Goal: Communication & Community: Answer question/provide support

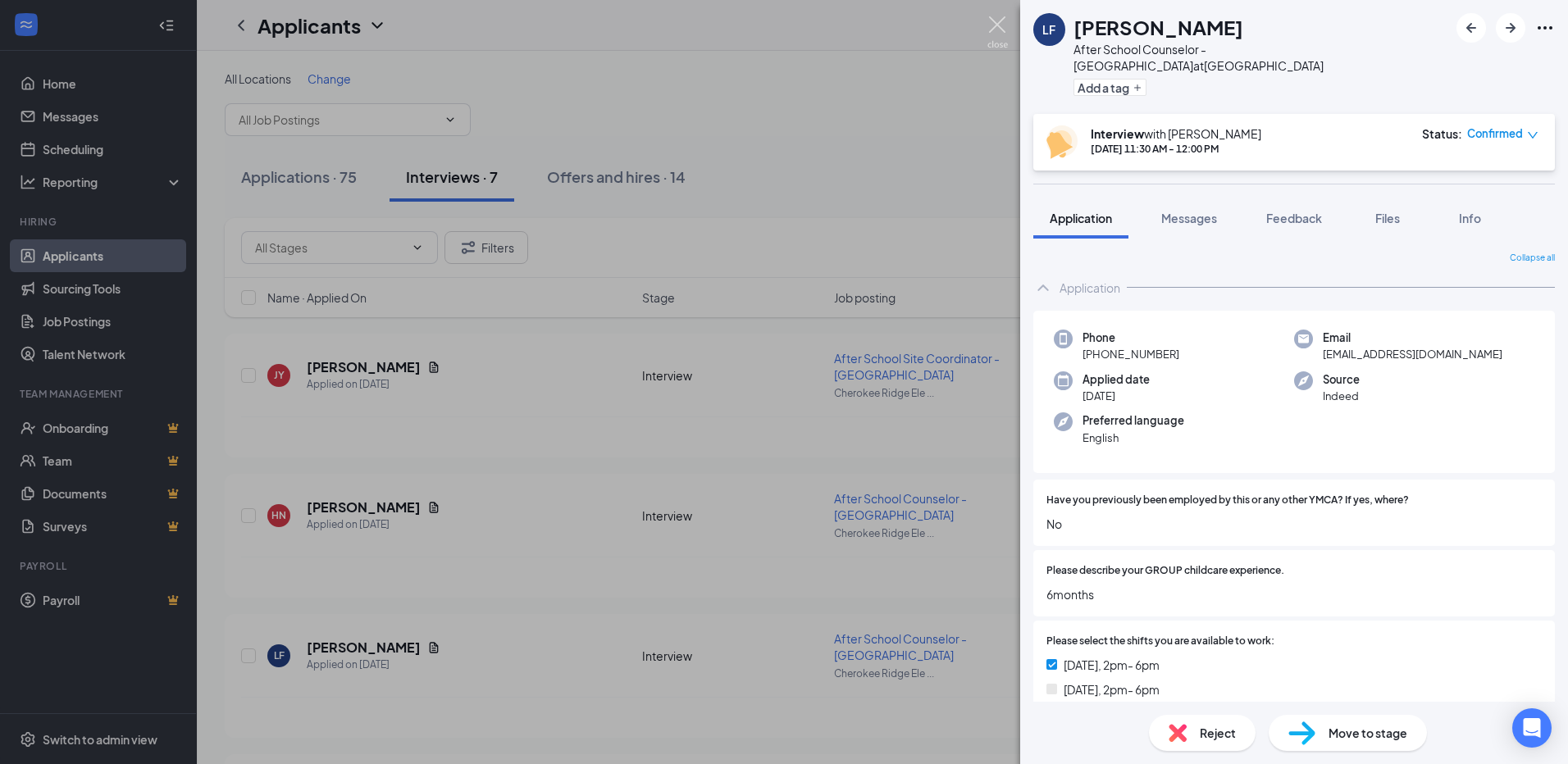
scroll to position [738, 0]
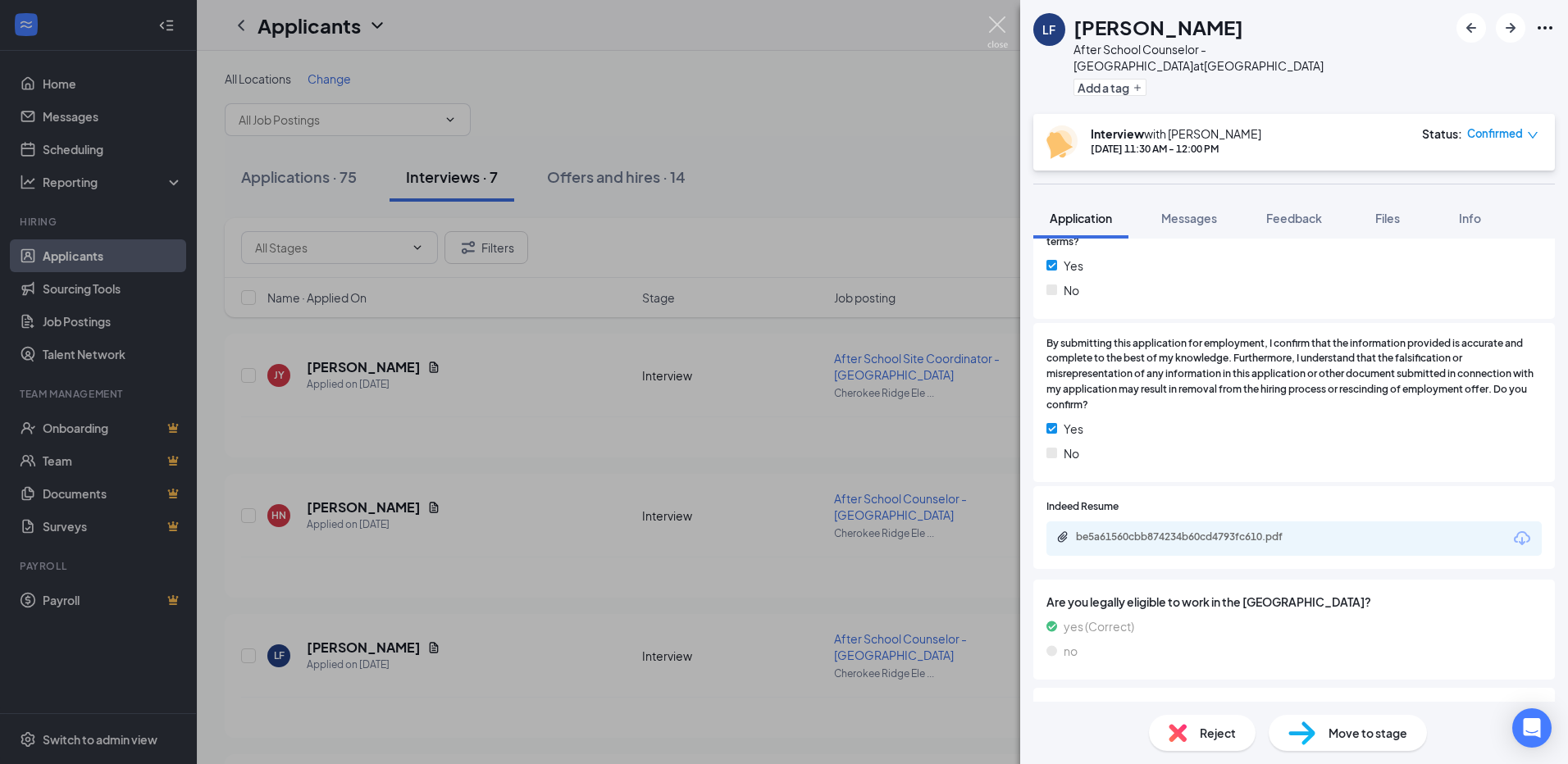
drag, startPoint x: 0, startPoint y: 0, endPoint x: 965, endPoint y: 48, distance: 966.2
click at [1002, 24] on img at bounding box center [997, 33] width 21 height 32
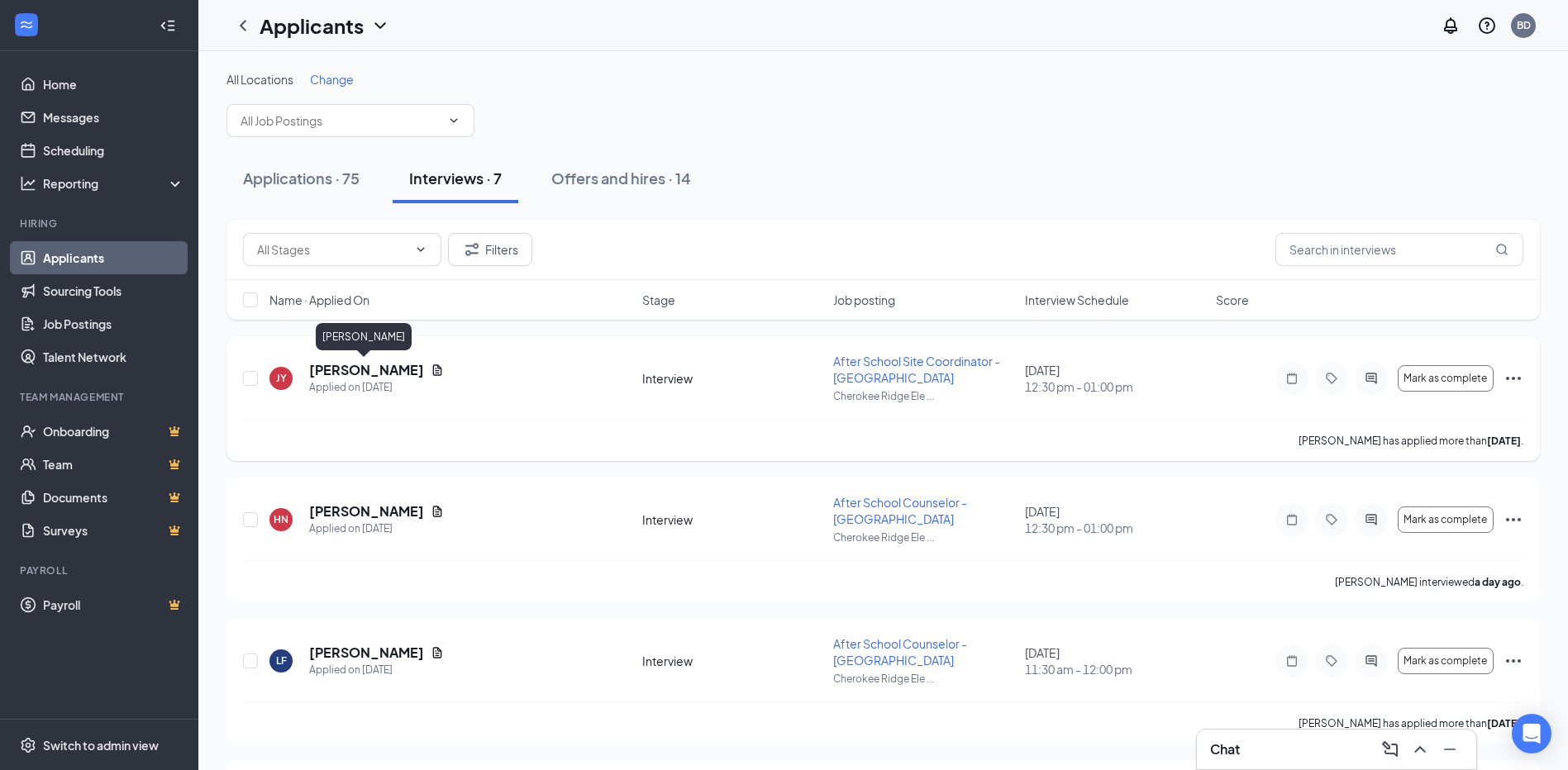
click at [361, 369] on h5 "[PERSON_NAME]" at bounding box center [367, 371] width 115 height 19
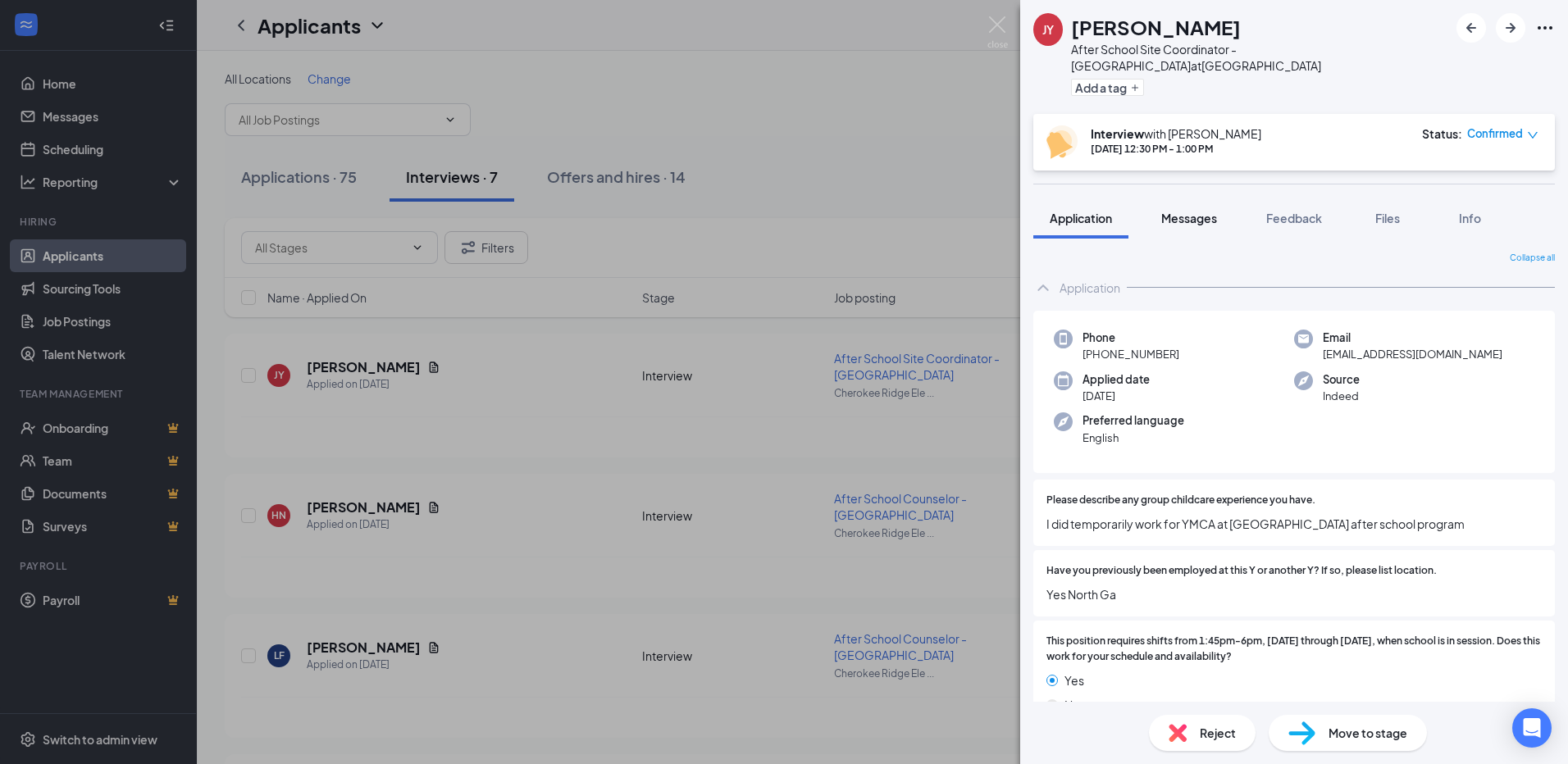
click at [1197, 216] on span "Messages" at bounding box center [1189, 218] width 56 height 15
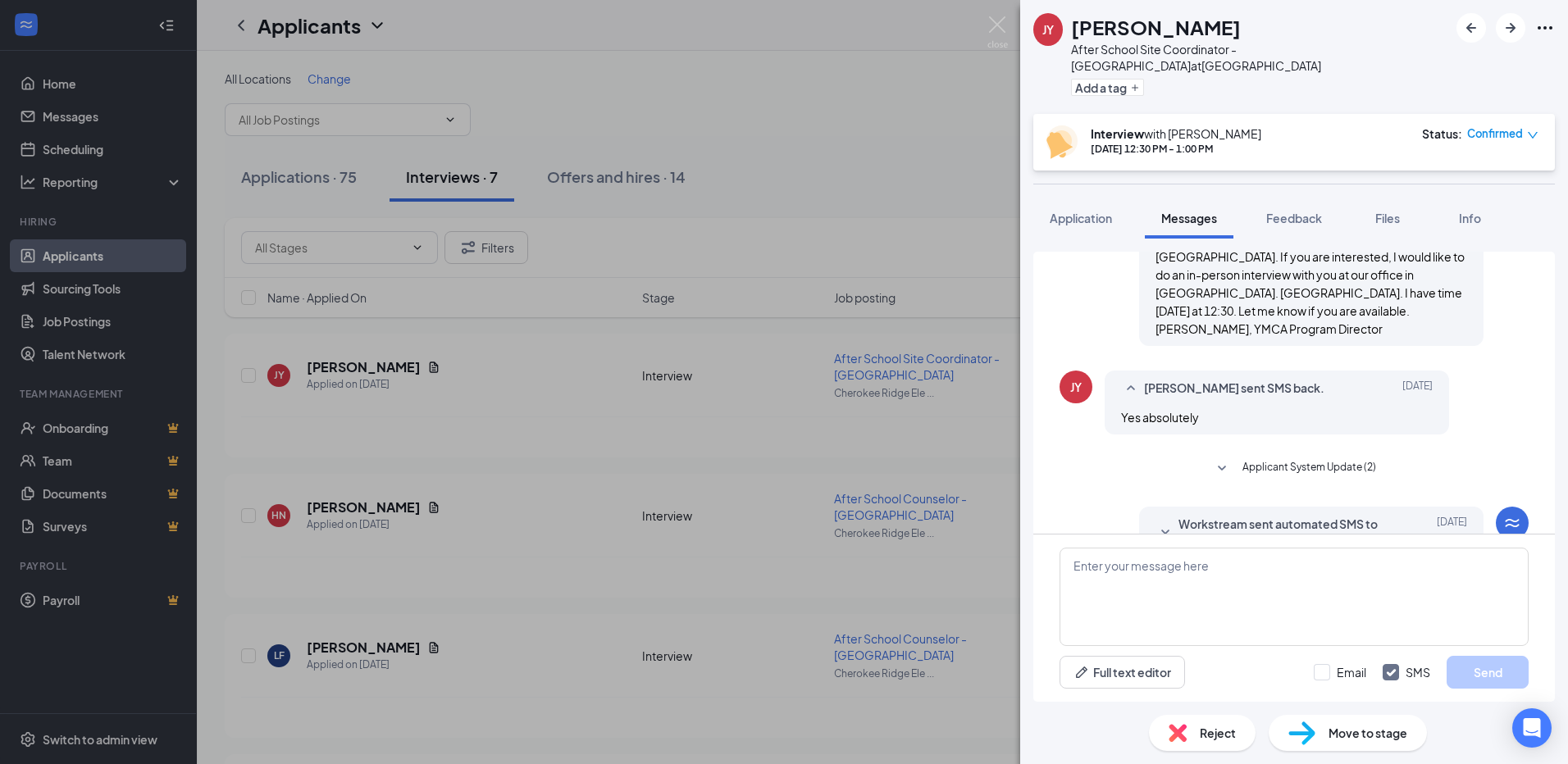
scroll to position [641, 0]
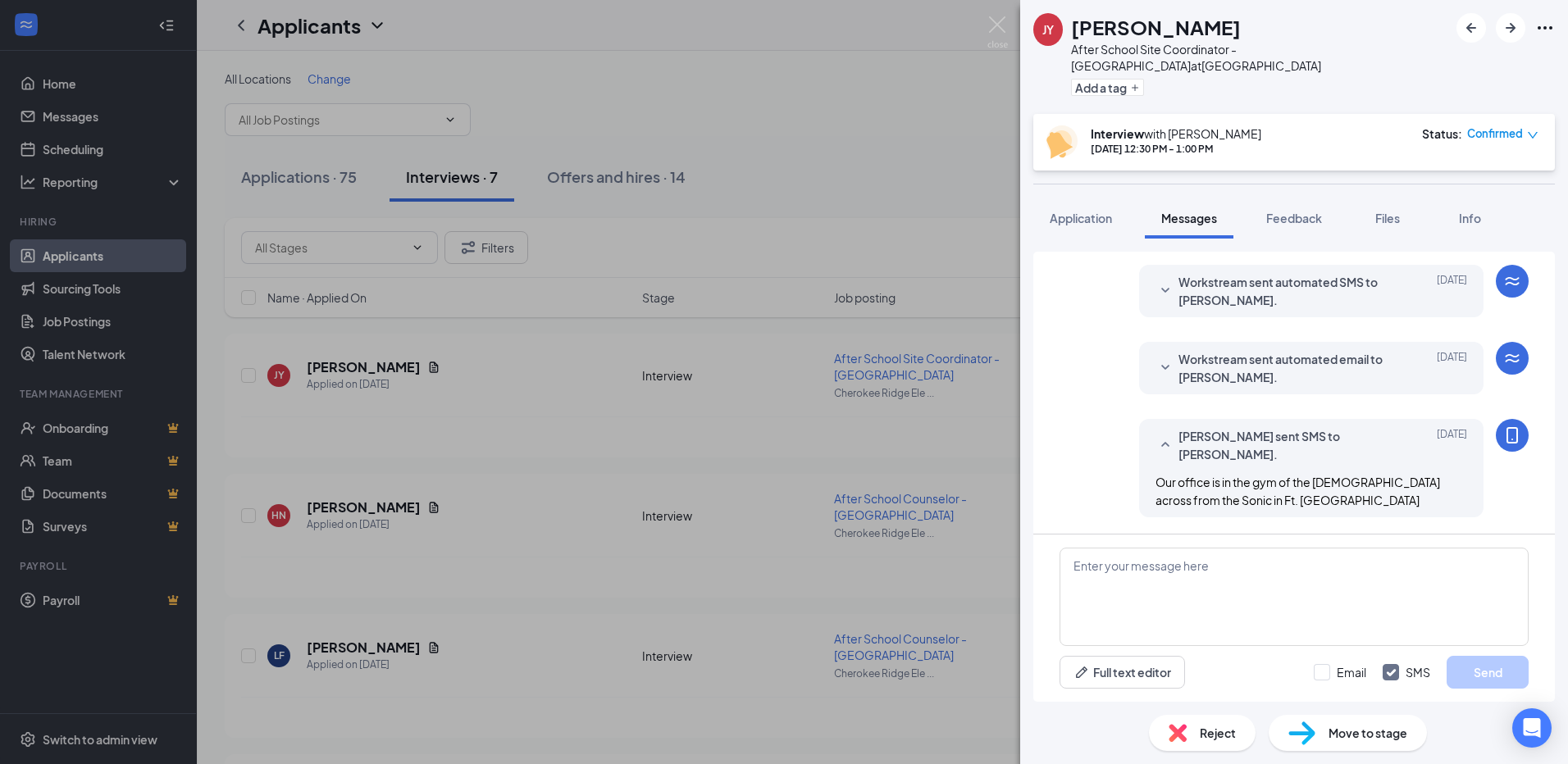
click at [1245, 366] on span "Workstream sent automated email to [PERSON_NAME]." at bounding box center [1285, 368] width 215 height 36
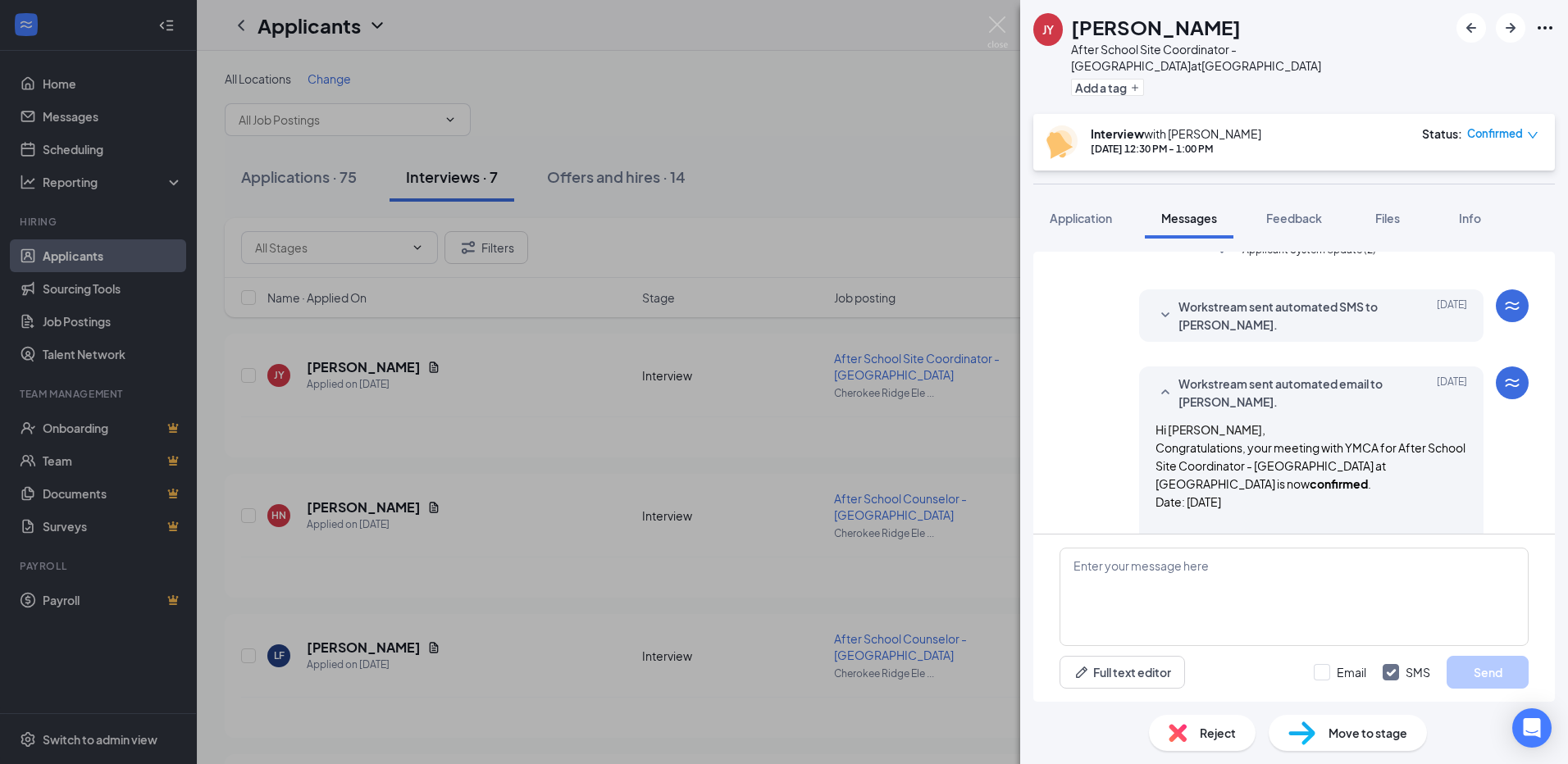
scroll to position [723, 0]
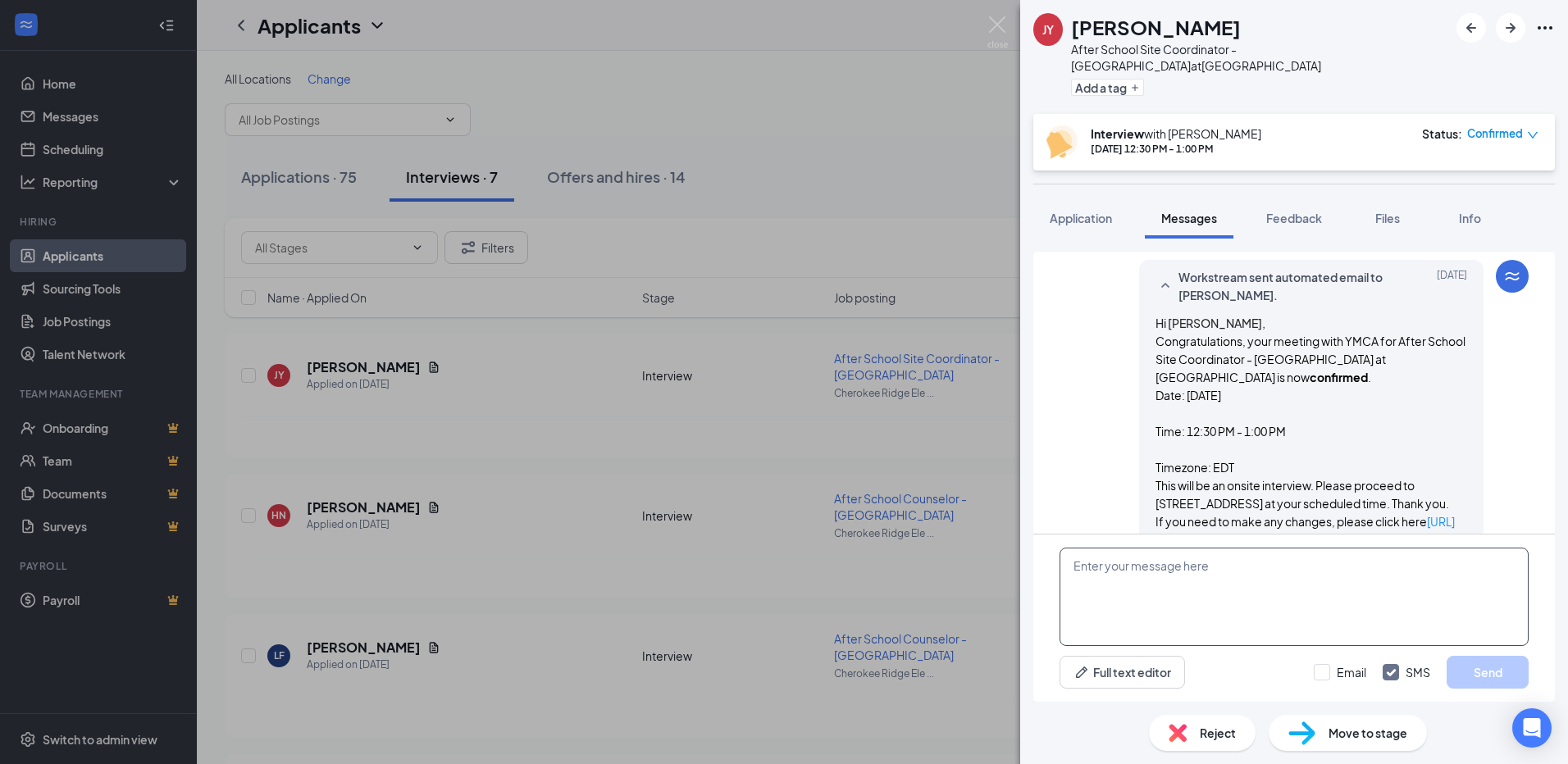
click at [1145, 575] on textarea at bounding box center [1293, 597] width 469 height 99
click at [1215, 583] on textarea at bounding box center [1293, 597] width 469 height 99
type textarea "Look forward to seeing you at 12:30 [DATE]"
click at [1510, 672] on button "Send" at bounding box center [1487, 672] width 82 height 33
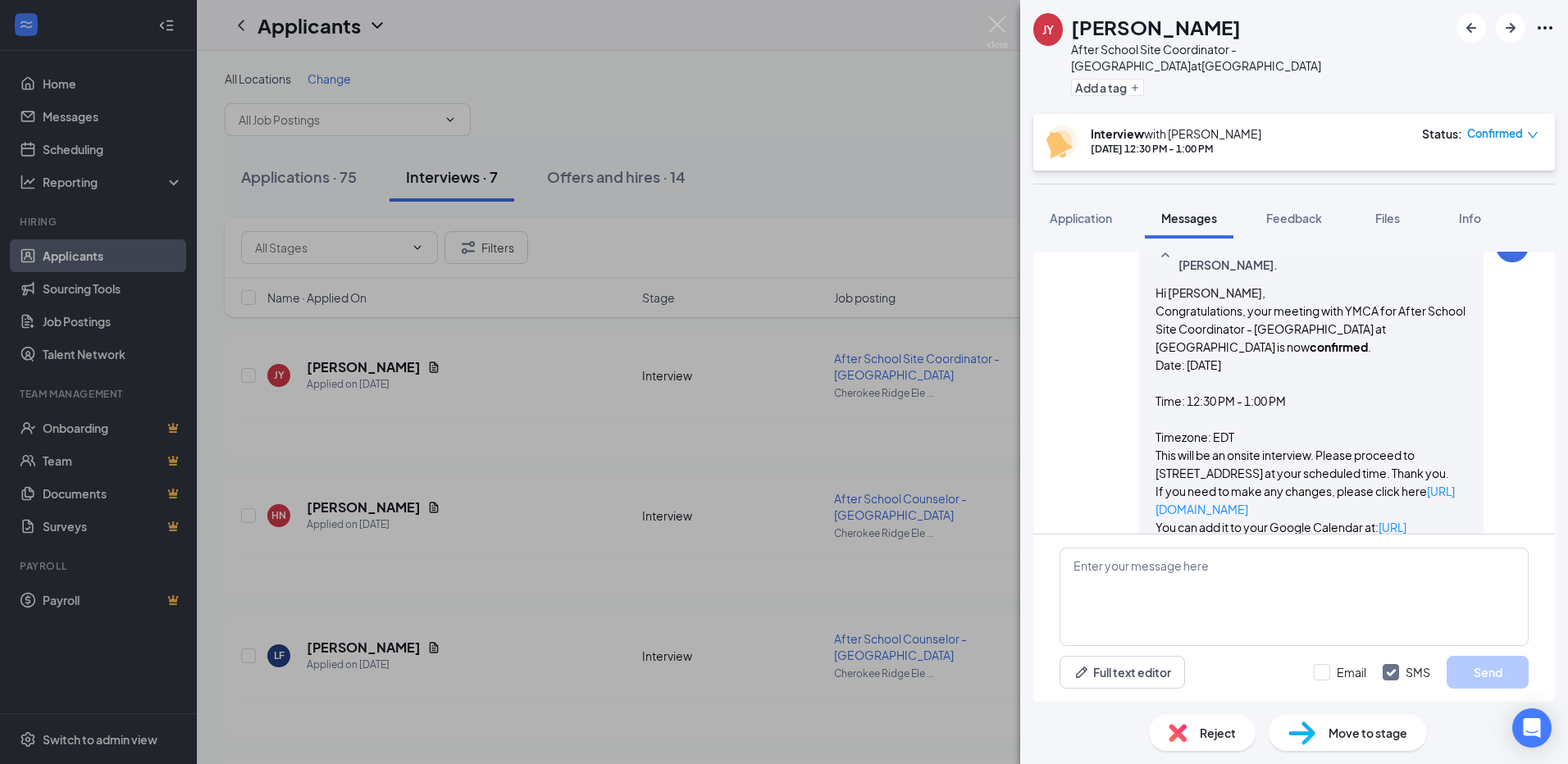
scroll to position [725, 0]
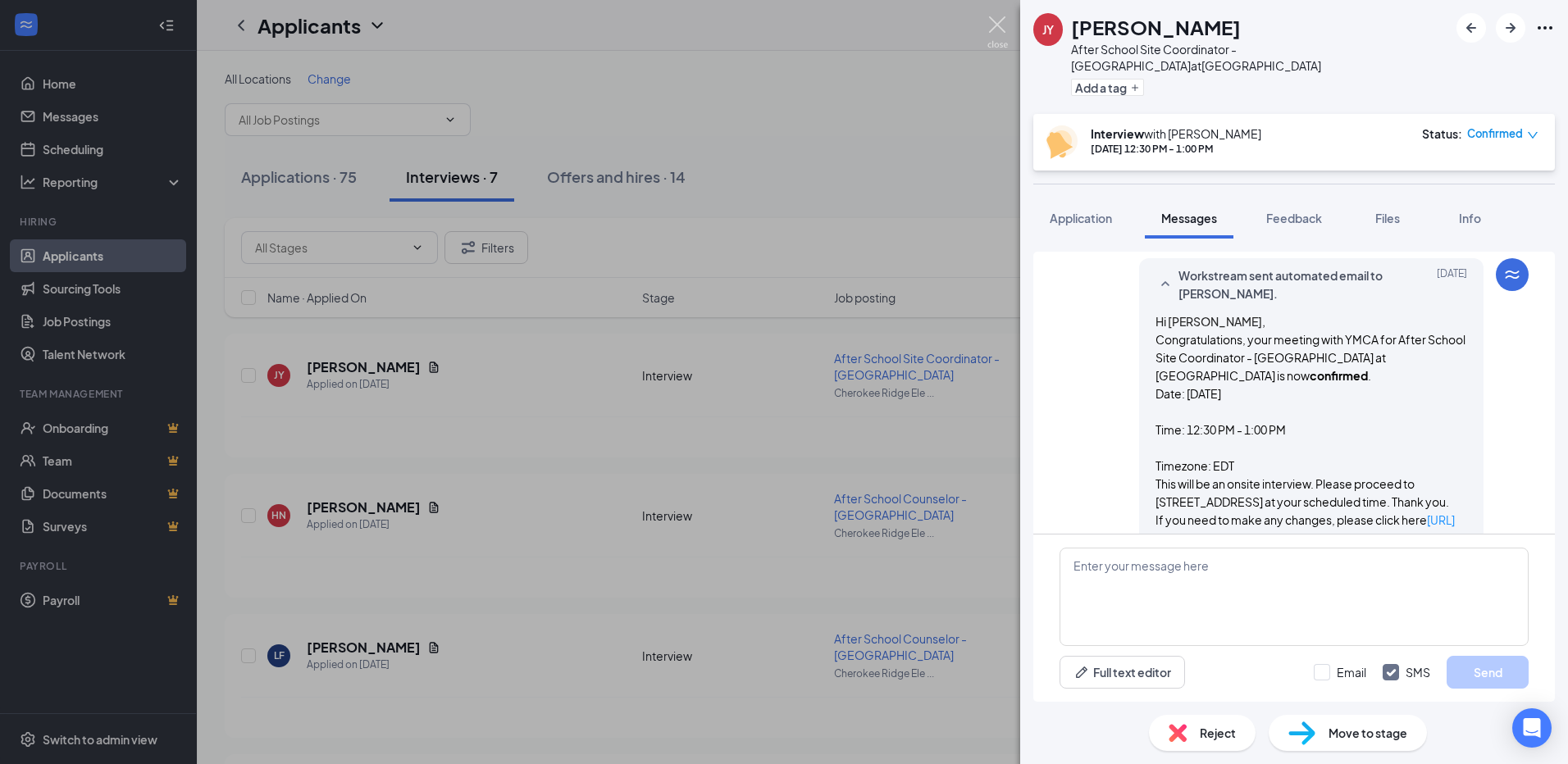
drag, startPoint x: 998, startPoint y: 23, endPoint x: 990, endPoint y: 16, distance: 10.6
click at [998, 23] on img at bounding box center [997, 33] width 21 height 32
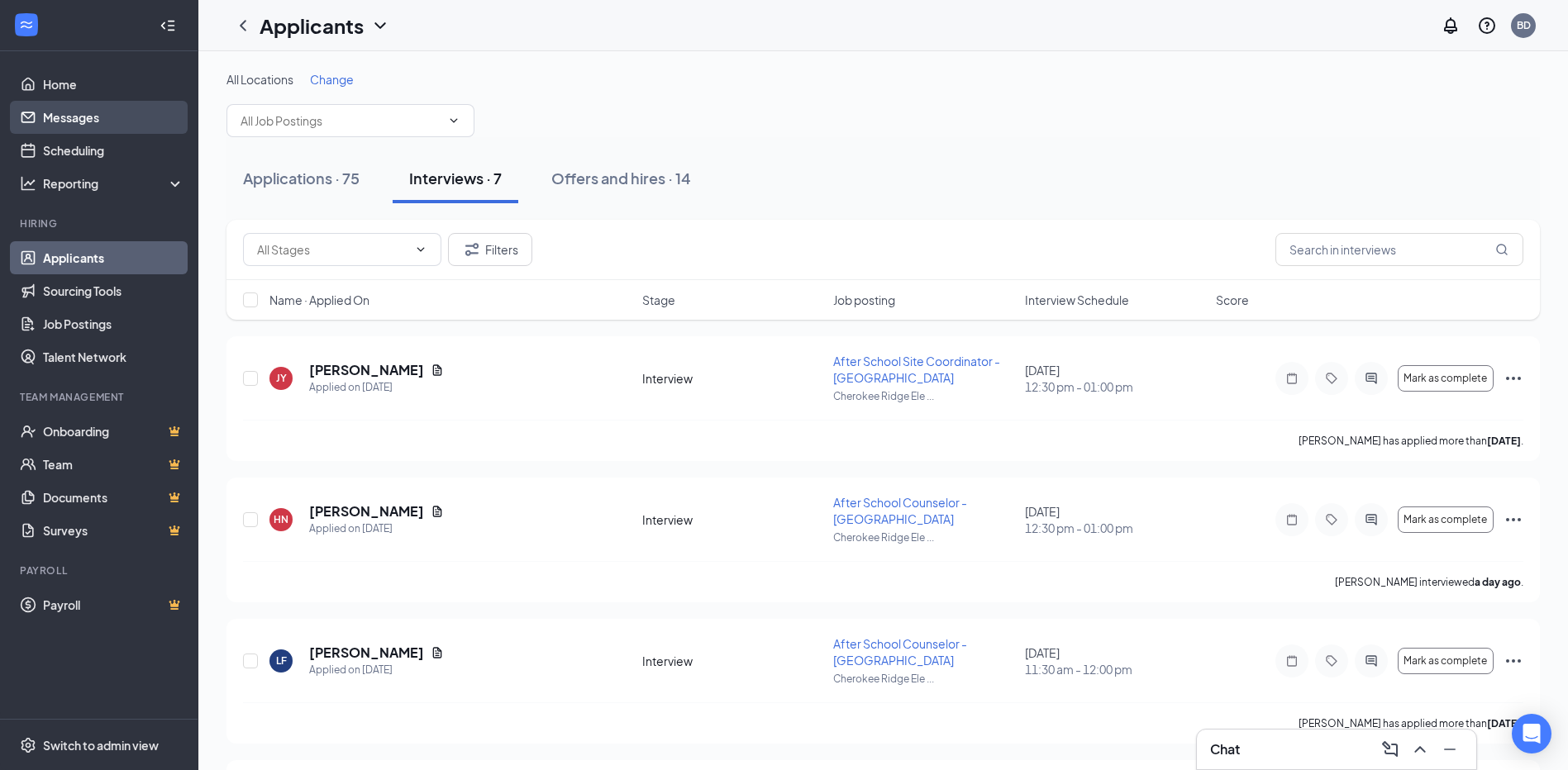
click at [59, 114] on link "Messages" at bounding box center [114, 117] width 142 height 33
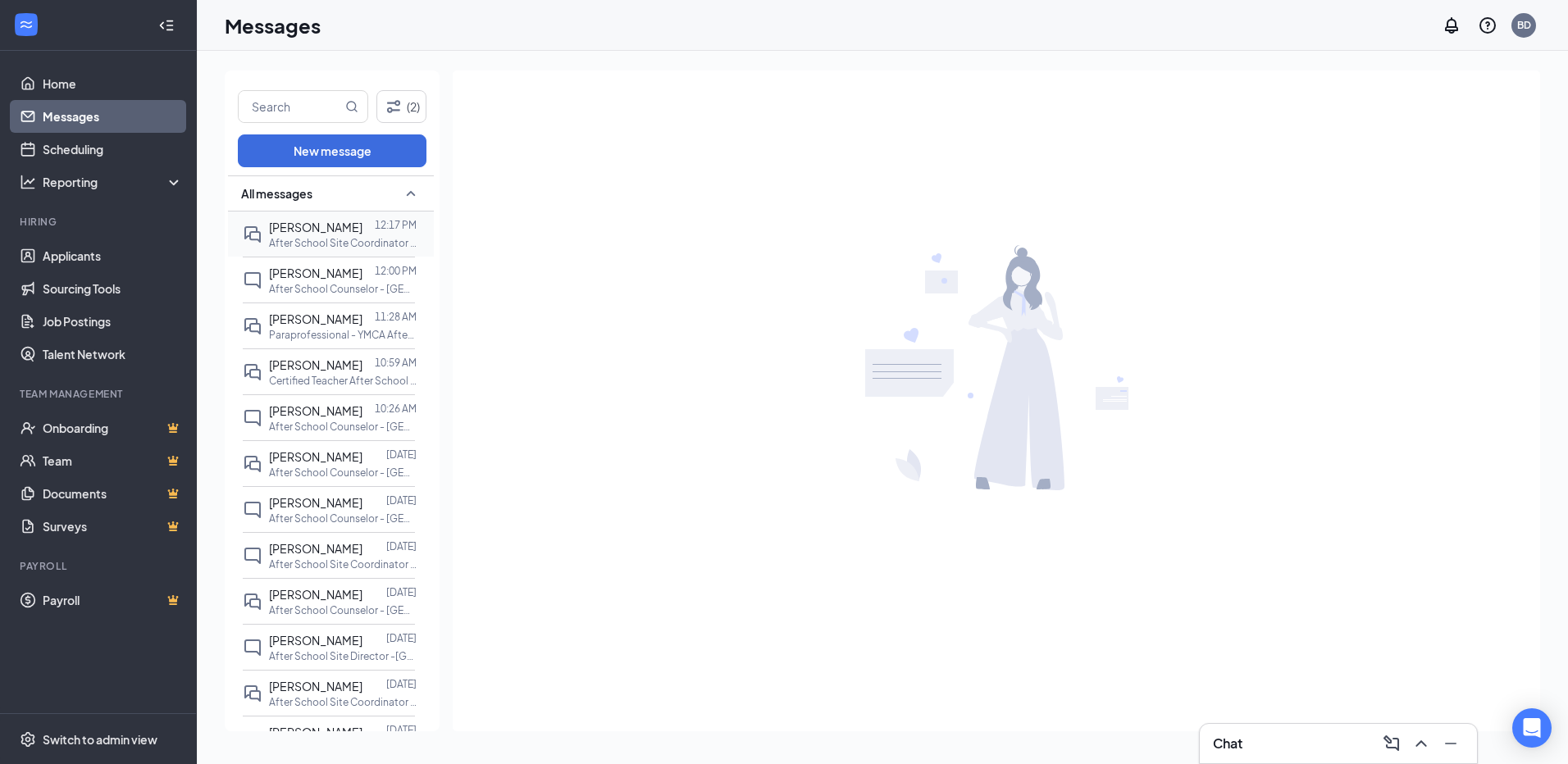
click at [318, 232] on span "[PERSON_NAME]" at bounding box center [316, 227] width 94 height 15
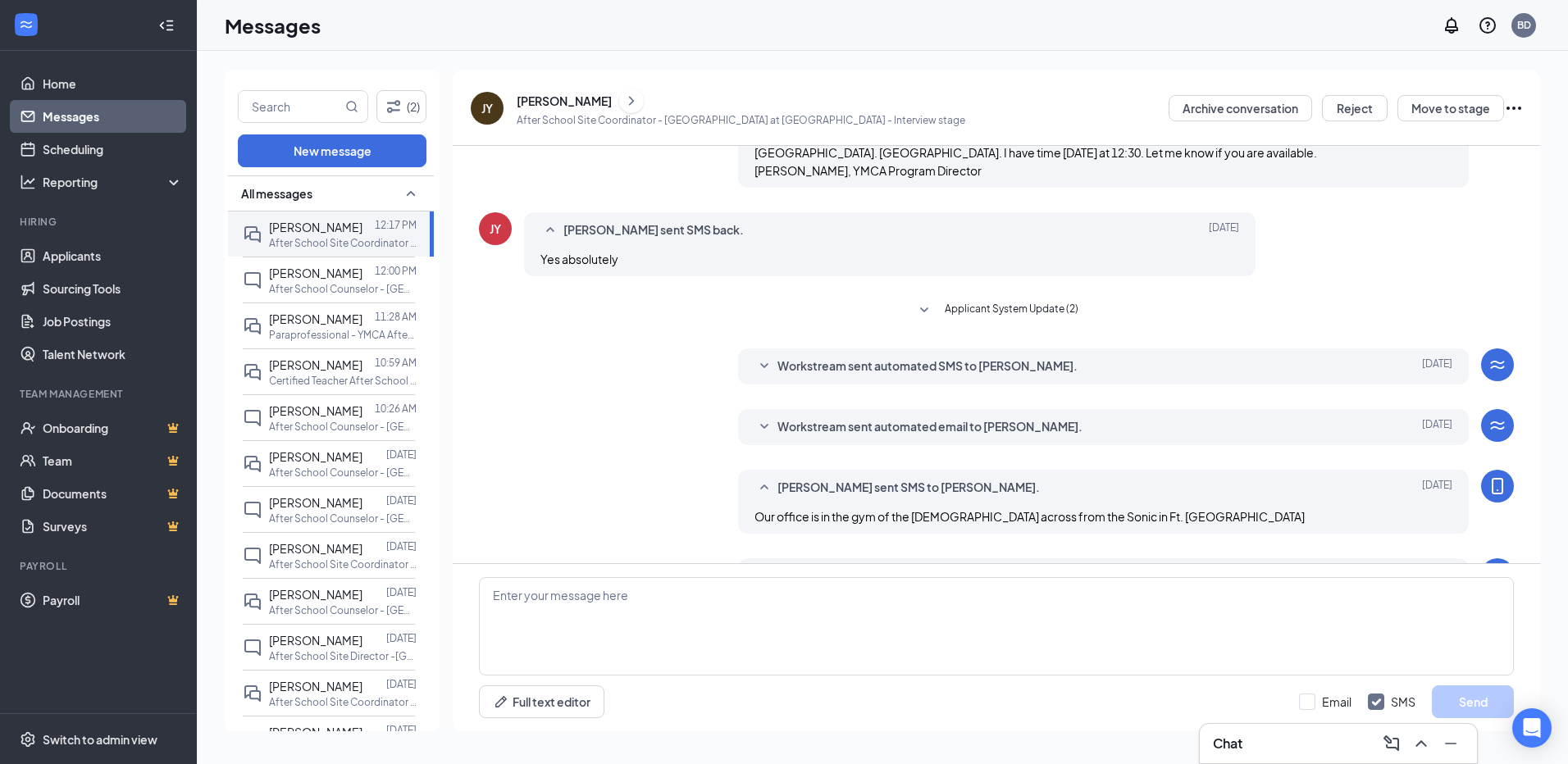
scroll to position [350, 0]
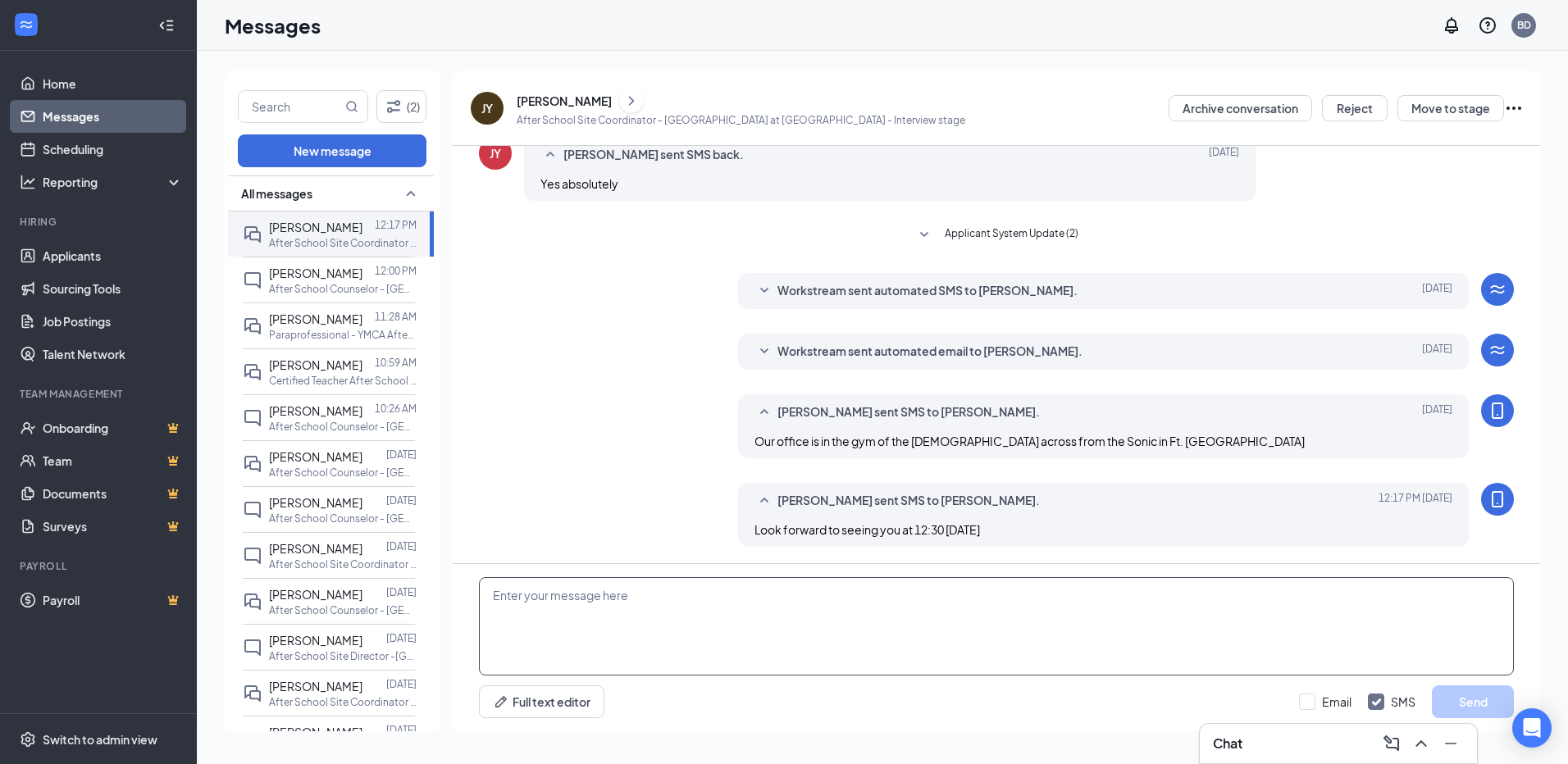
click at [623, 624] on textarea at bounding box center [996, 627] width 1035 height 99
type textarea "L"
type textarea "I"
type textarea "Let me know if you are still interested in the job and would like to reschedule…"
click at [1311, 701] on input "Email" at bounding box center [1325, 702] width 53 height 17
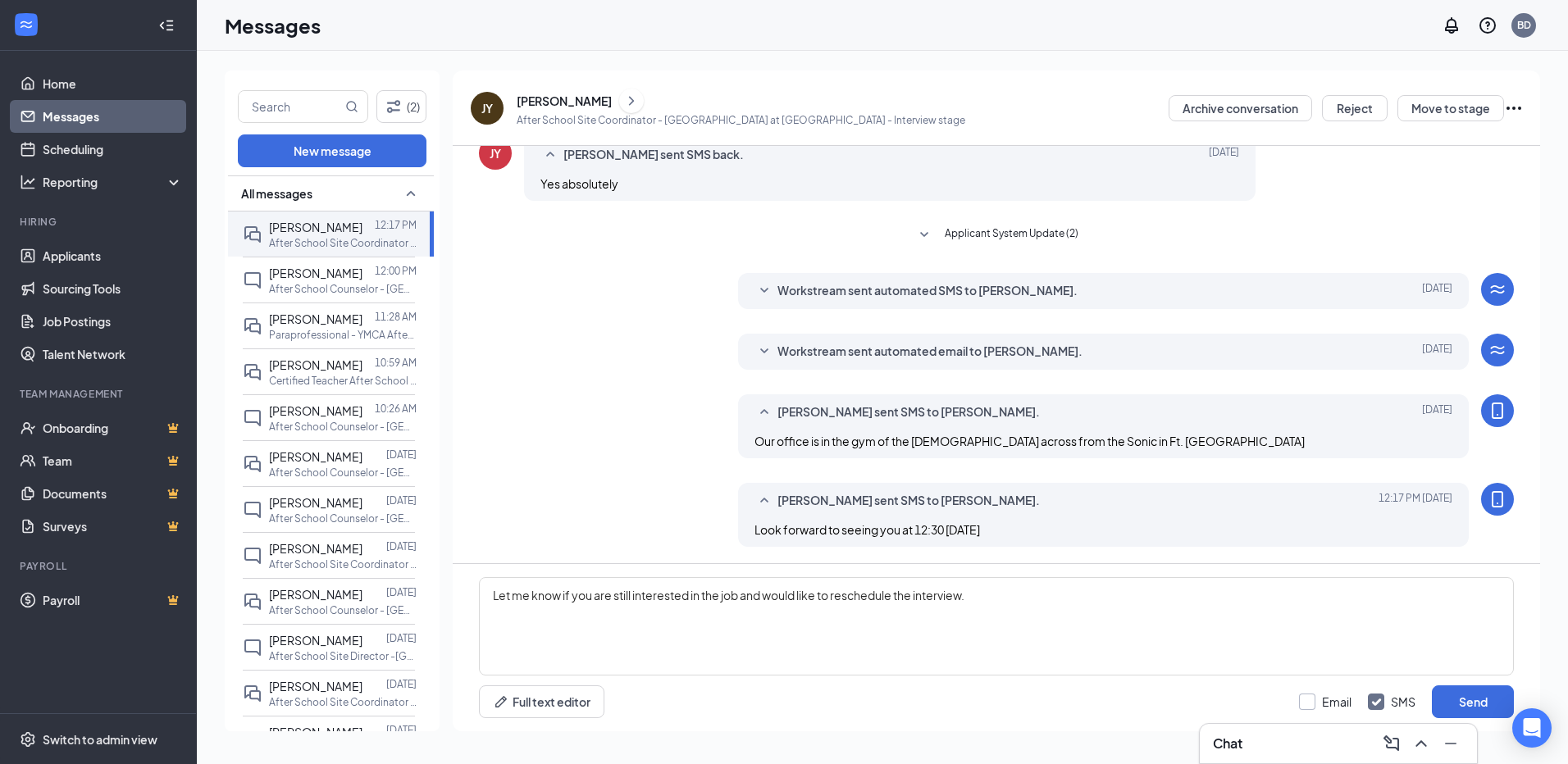
checkbox input "true"
click at [1021, 593] on textarea "Let me know if you are still interested in the job and would like to reschedule…" at bounding box center [996, 627] width 1035 height 99
type textarea "Let me know if you are still interested in the job and would like to reschedule…"
click at [1473, 704] on button "Send" at bounding box center [1473, 701] width 82 height 33
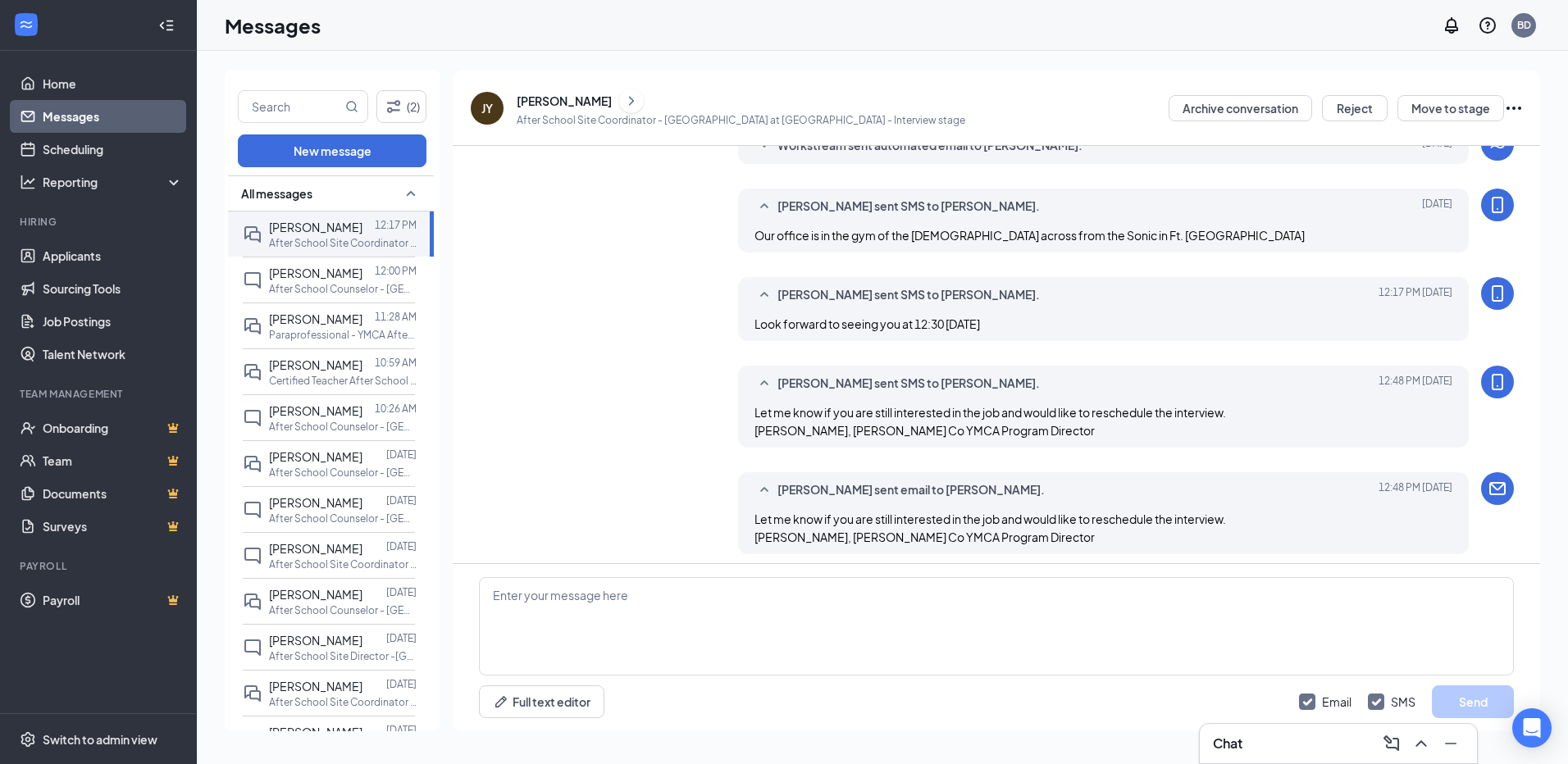
scroll to position [563, 0]
